Goal: Check status

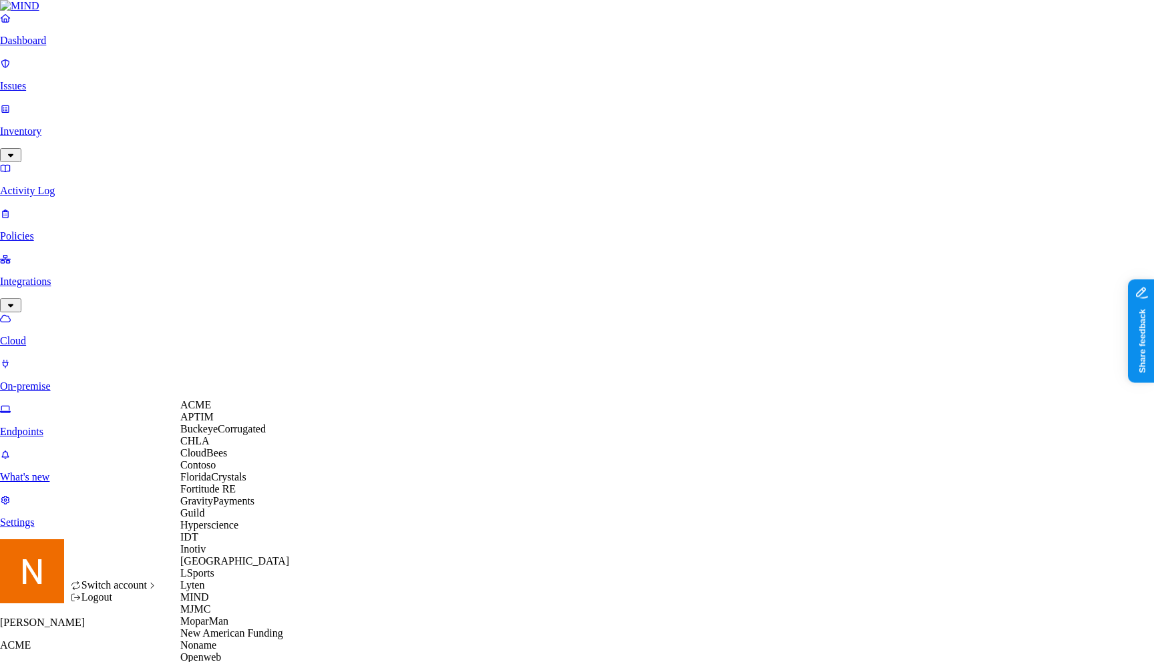
click at [239, 435] on span "BuckeyeCorrugated" at bounding box center [222, 428] width 85 height 11
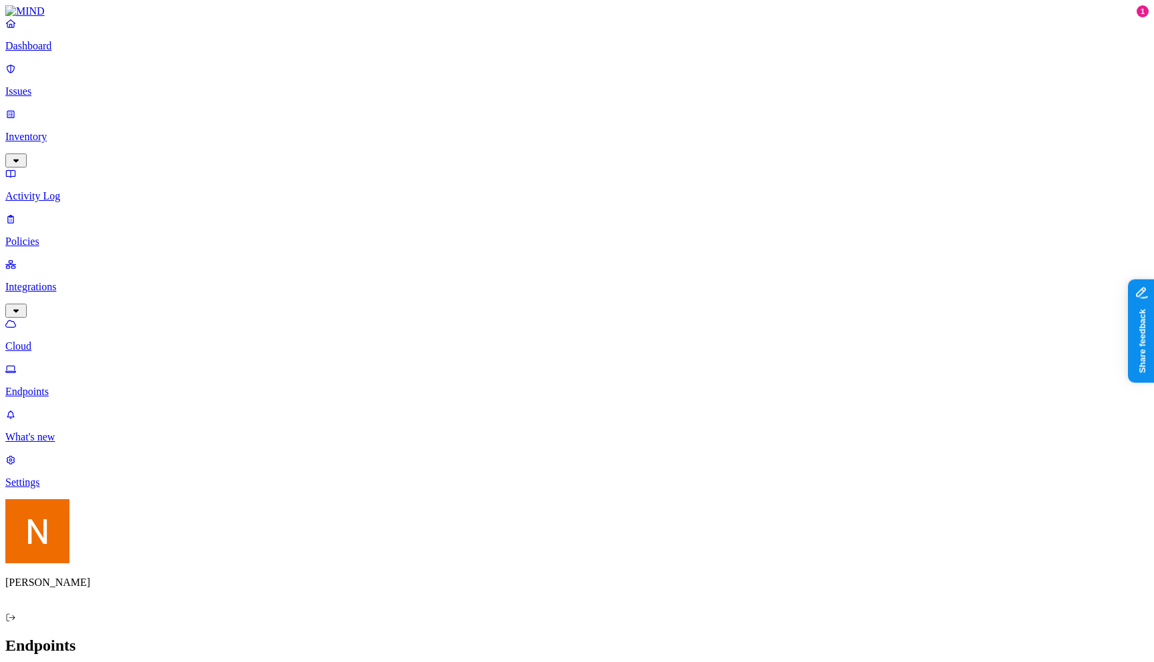
click at [99, 87] on p "Issues" at bounding box center [576, 91] width 1143 height 12
